Goal: Communication & Community: Answer question/provide support

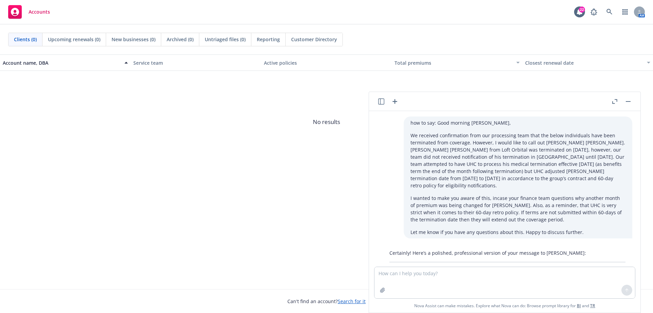
scroll to position [142, 0]
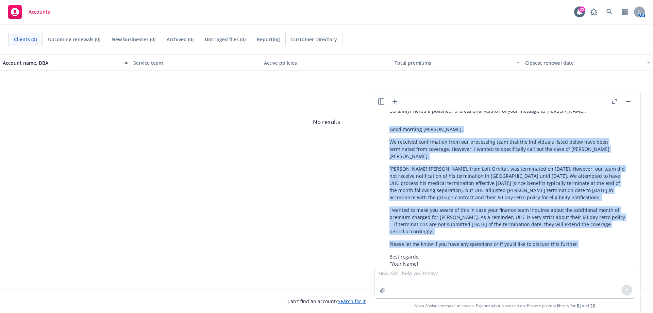
click at [396, 98] on icon "button" at bounding box center [395, 101] width 8 height 8
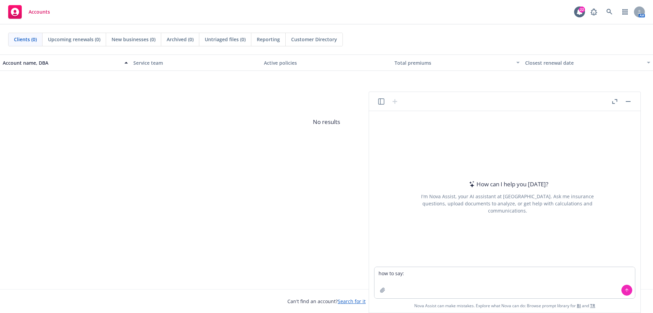
type textarea "lor ip dol: Sitam Conse, Adipi, elits doe tem inc utla etdol. Ma ali enimadm ve…"
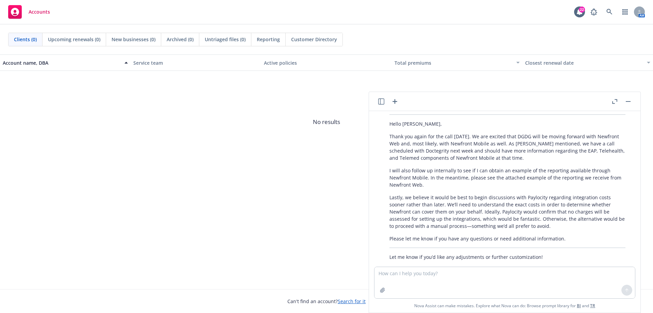
scroll to position [154, 0]
click at [562, 237] on p "Please let me know if you have any questions or need additional information." at bounding box center [507, 236] width 236 height 7
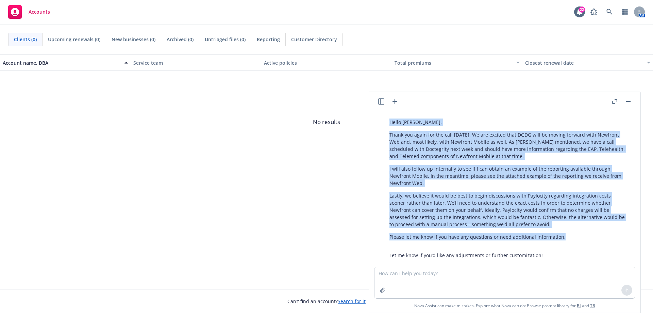
drag, startPoint x: 564, startPoint y: 237, endPoint x: 381, endPoint y: 126, distance: 213.8
click at [381, 126] on div "Certainly! Here’s a polished and professional draft you can use: Hello [PERSON_…" at bounding box center [507, 179] width 261 height 164
copy div "Lorem Ipsum, Dolor sit ametc adi eli sedd eiusm. Te inc utlabor etdo MAGN aliq …"
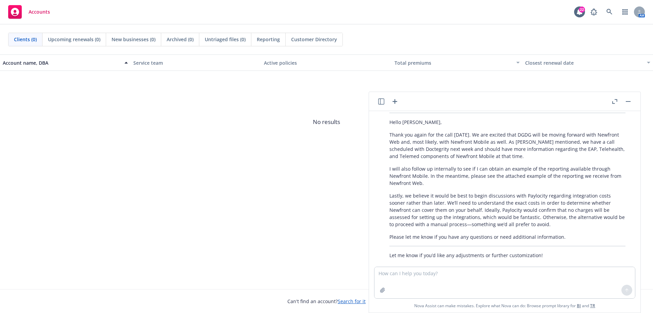
click at [264, 181] on div "Account name, DBA Service team Active policies Total premiums Closest renewal d…" at bounding box center [326, 171] width 653 height 234
